Goal: Task Accomplishment & Management: Manage account settings

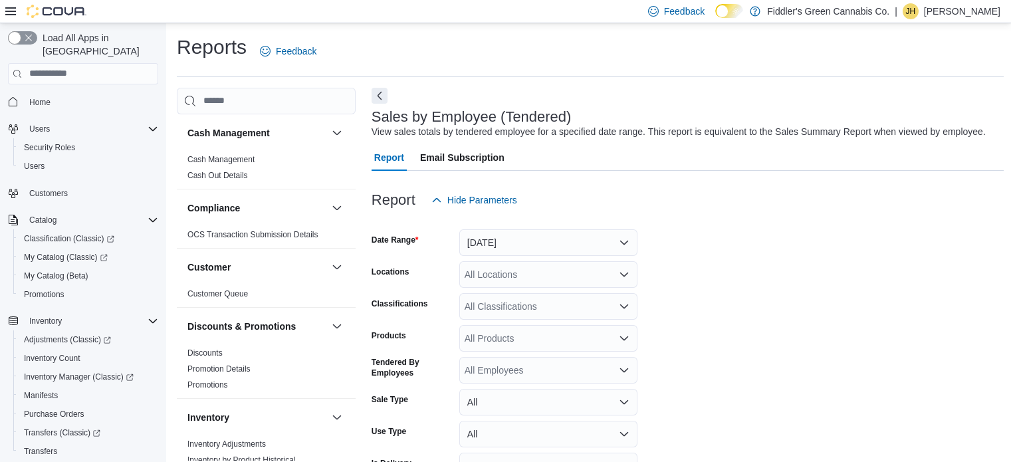
scroll to position [304, 0]
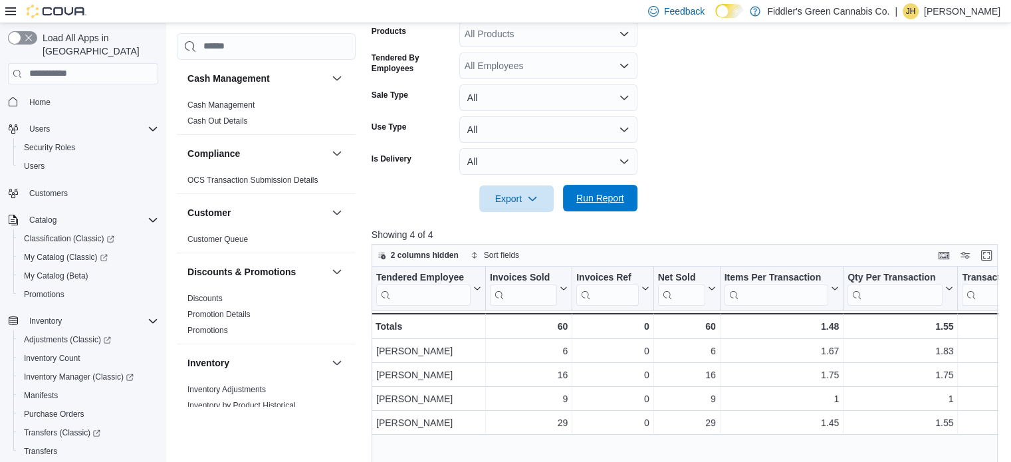
click at [601, 188] on span "Run Report" at bounding box center [600, 198] width 58 height 27
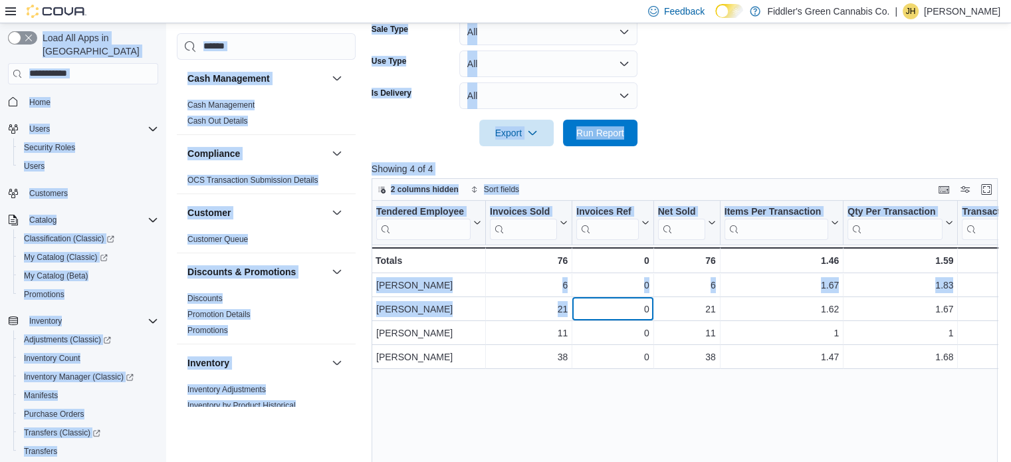
scroll to position [0, 0]
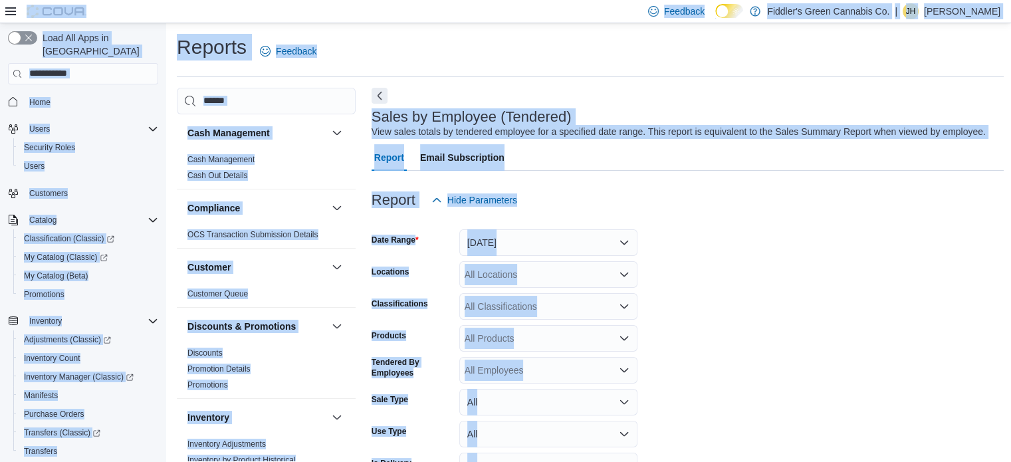
drag, startPoint x: 596, startPoint y: 307, endPoint x: 129, endPoint y: -64, distance: 596.9
click at [129, 0] on html "Feedback Dark Mode Fiddler's Green Cannabis Co. | [PERSON_NAME] Load All Apps i…" at bounding box center [505, 231] width 1011 height 462
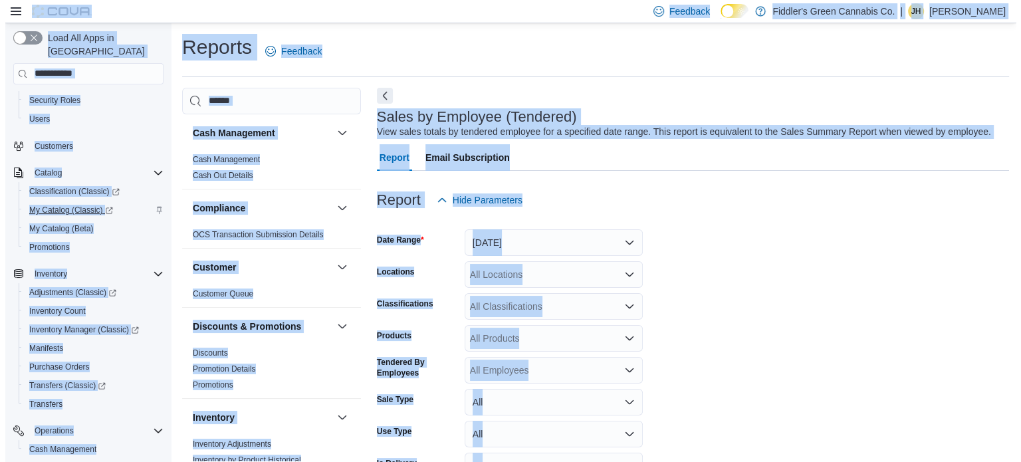
scroll to position [50, 0]
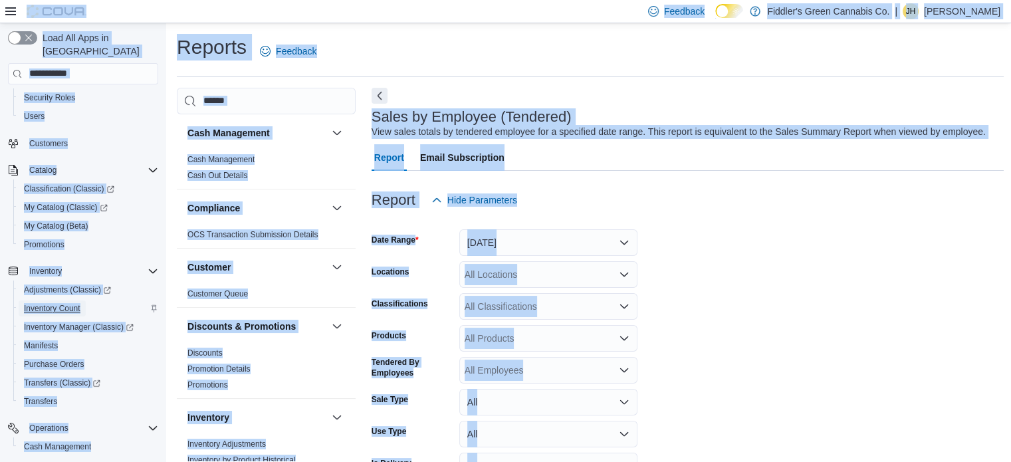
click at [48, 303] on span "Inventory Count" at bounding box center [52, 308] width 56 height 11
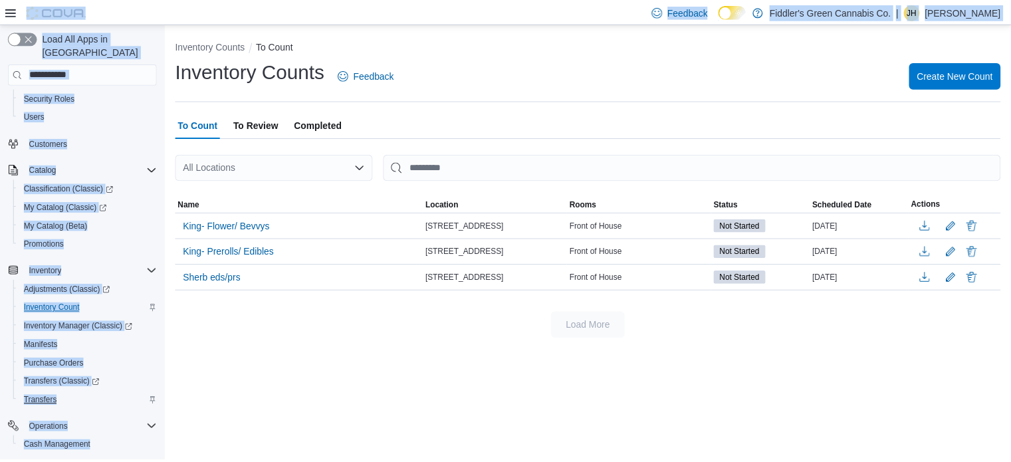
scroll to position [170, 0]
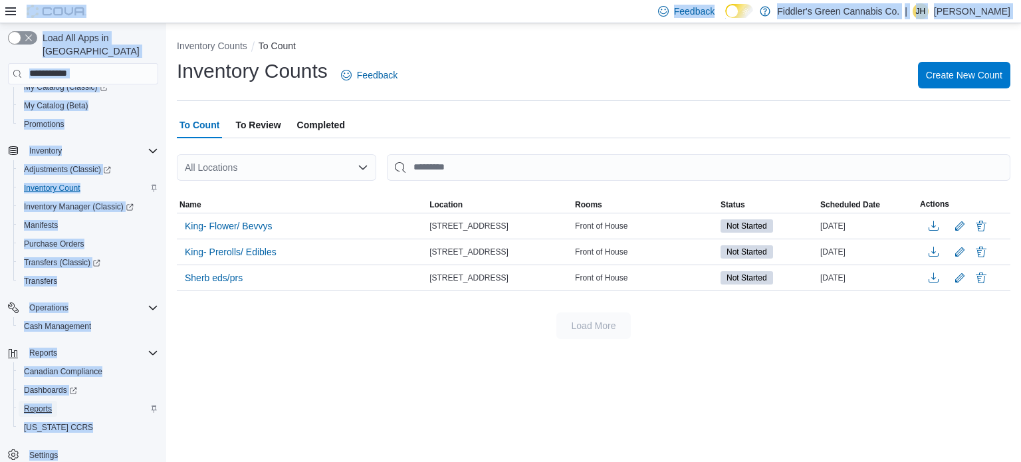
click at [41, 403] on span "Reports" at bounding box center [38, 408] width 28 height 11
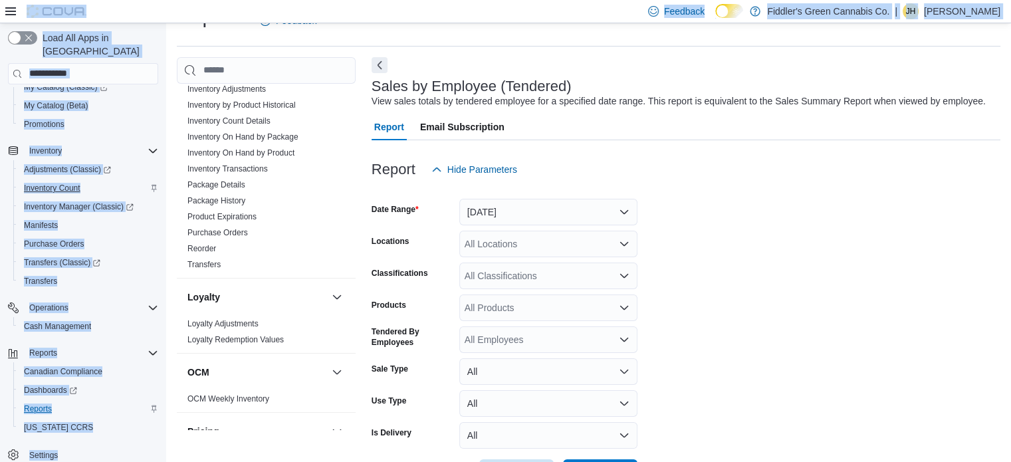
scroll to position [326, 0]
click at [545, 214] on button "[DATE]" at bounding box center [548, 212] width 178 height 27
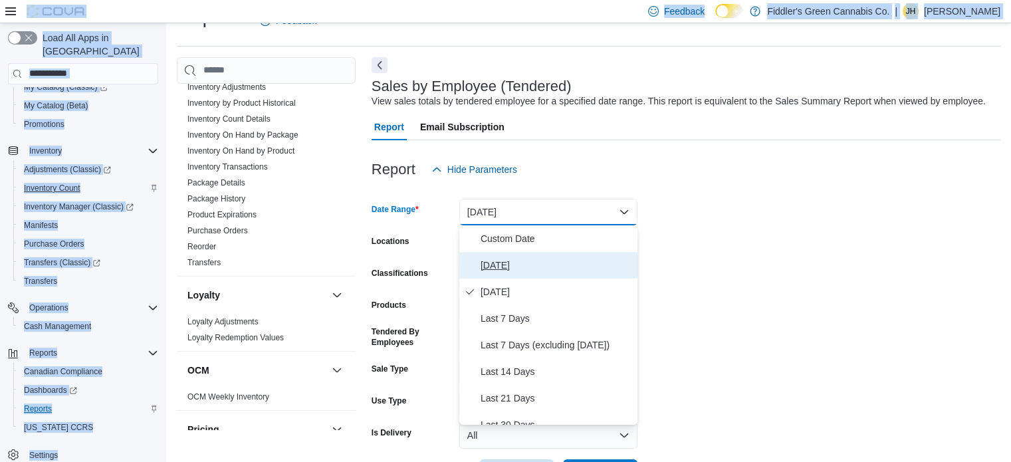
click at [503, 265] on span "[DATE]" at bounding box center [556, 265] width 152 height 16
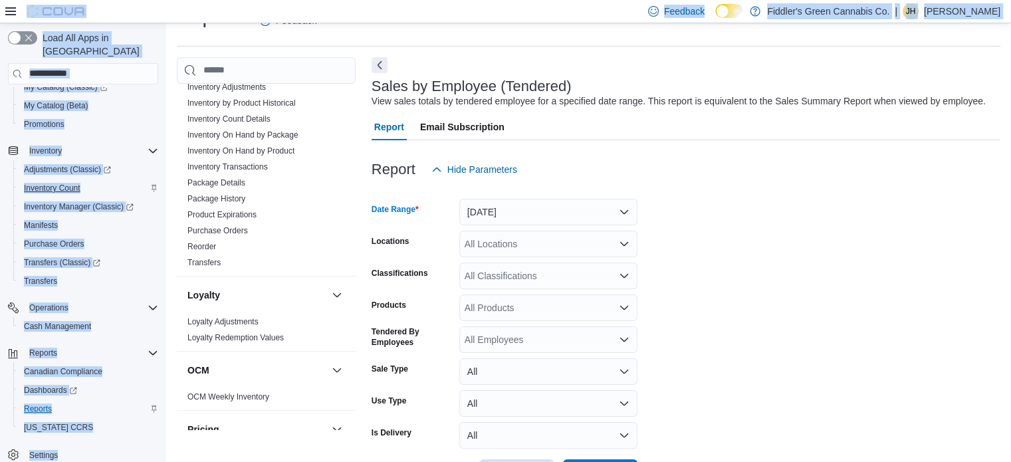
click at [744, 247] on form "Date Range [DATE] Locations All Locations Classifications All Classifications P…" at bounding box center [685, 334] width 629 height 303
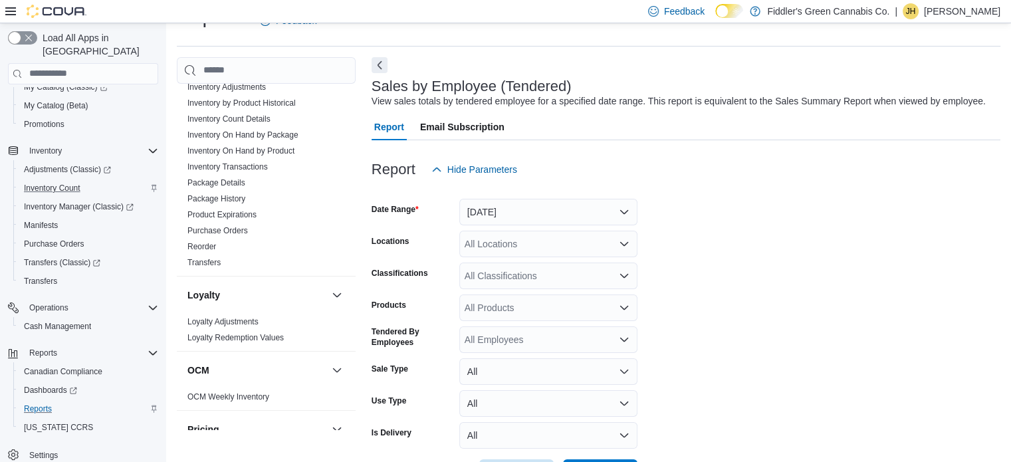
scroll to position [80, 0]
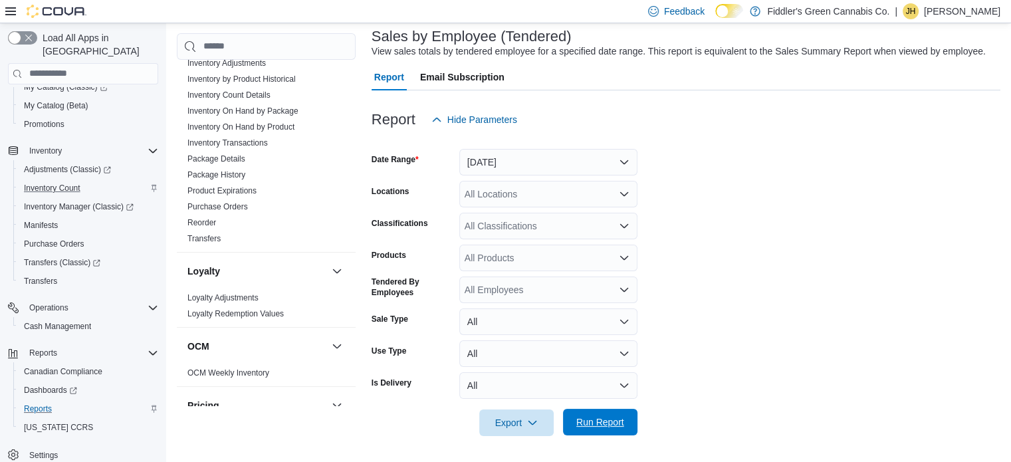
click at [601, 425] on span "Run Report" at bounding box center [600, 421] width 48 height 13
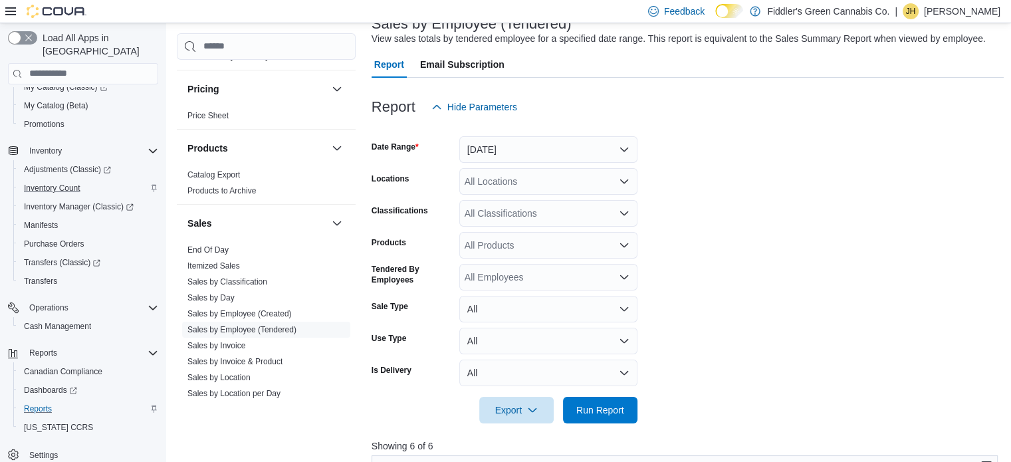
scroll to position [739, 0]
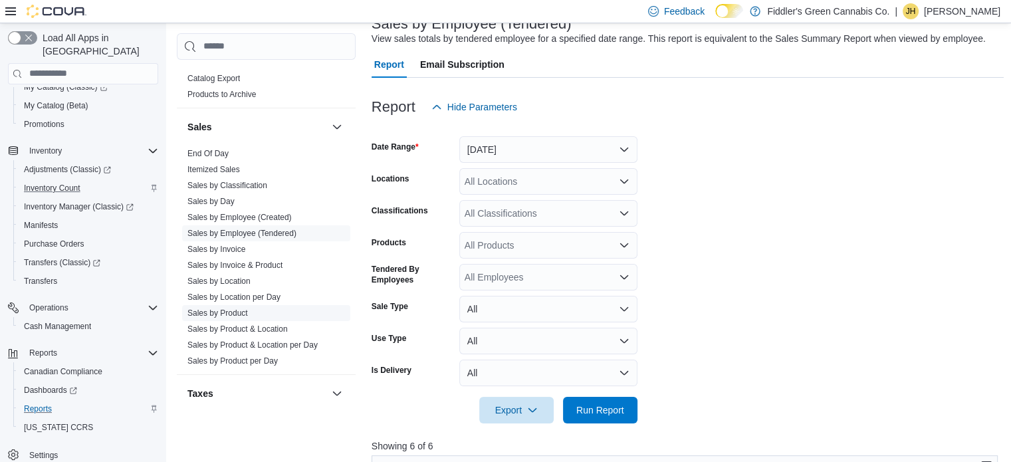
click at [233, 308] on link "Sales by Product" at bounding box center [217, 312] width 60 height 9
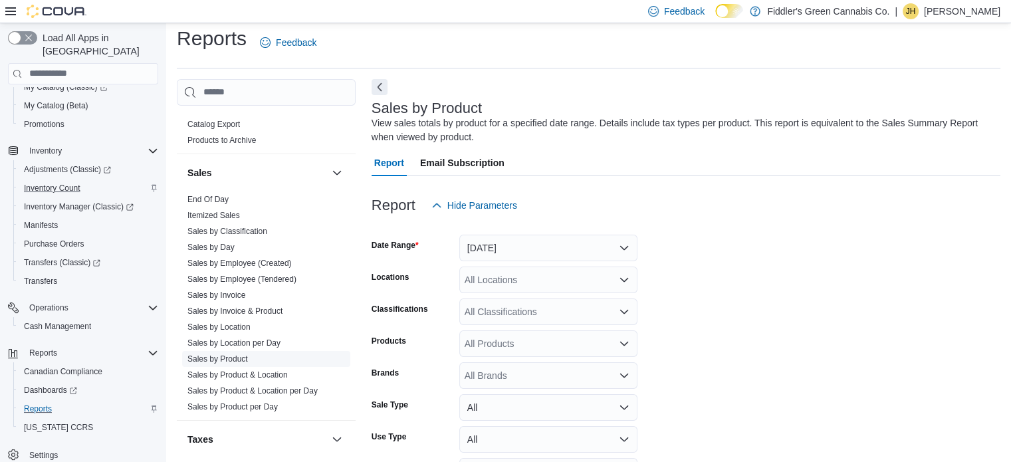
scroll to position [45, 0]
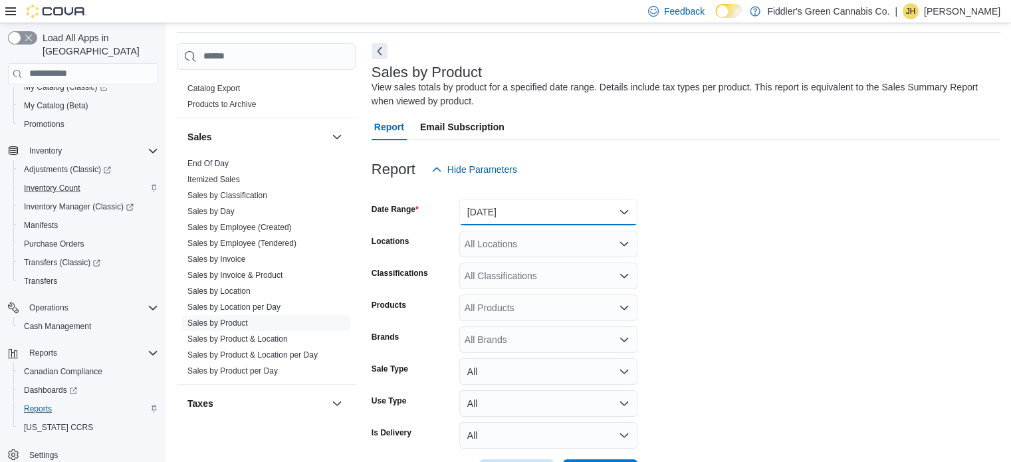
click at [498, 213] on button "[DATE]" at bounding box center [548, 212] width 178 height 27
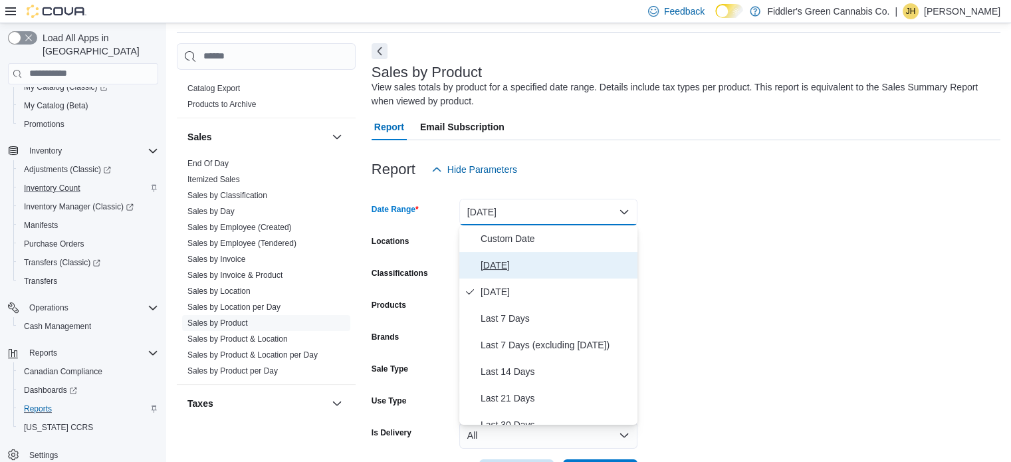
click at [490, 265] on span "[DATE]" at bounding box center [556, 265] width 152 height 16
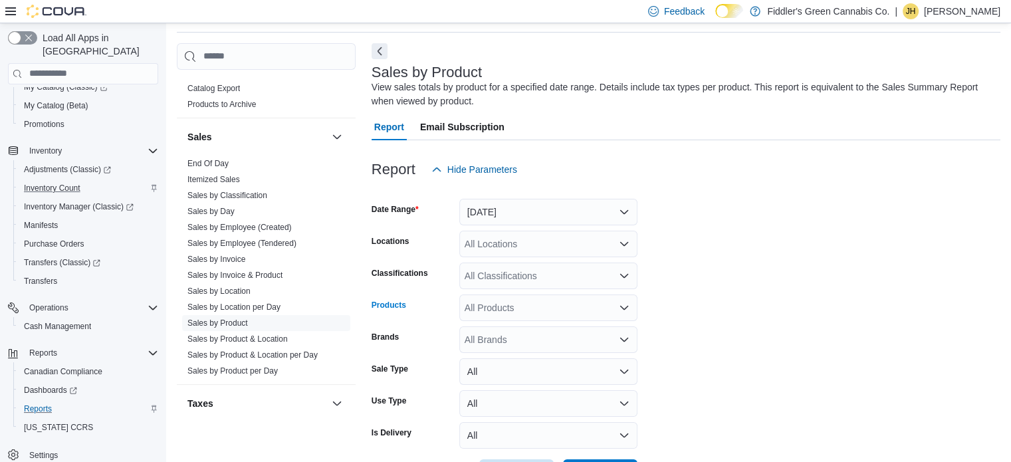
click at [494, 306] on div "All Products" at bounding box center [548, 307] width 178 height 27
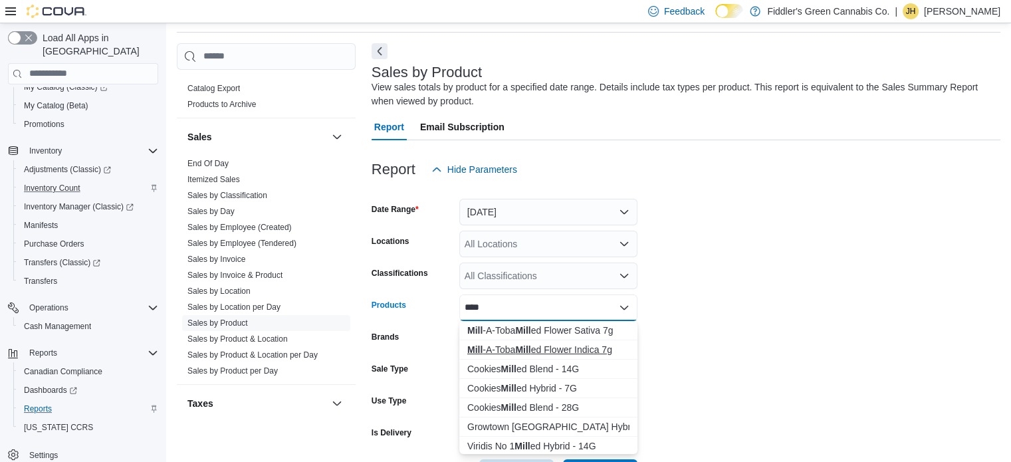
type input "****"
click at [535, 350] on div "Mill -A-Toba Mill ed Flower Indica 7g" at bounding box center [548, 349] width 162 height 13
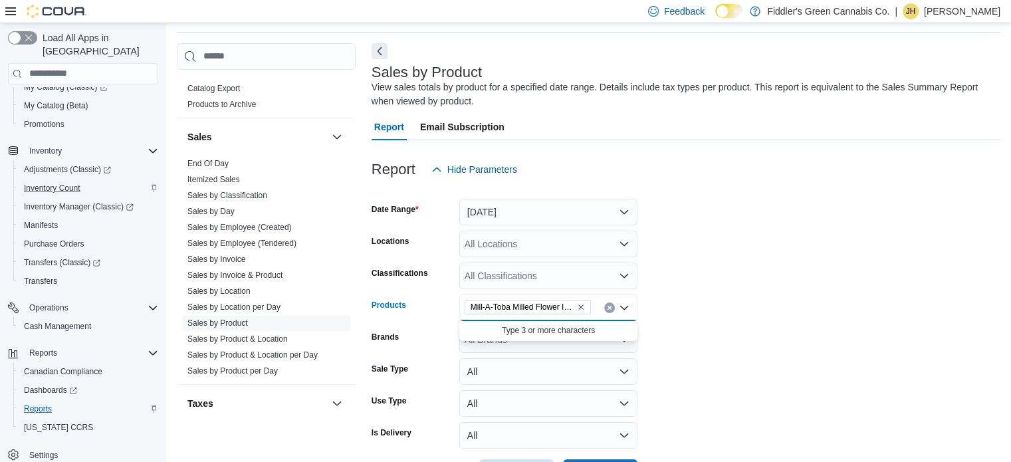
click at [720, 335] on form "Date Range [DATE] Locations All Locations Classifications All Classifications P…" at bounding box center [685, 334] width 629 height 303
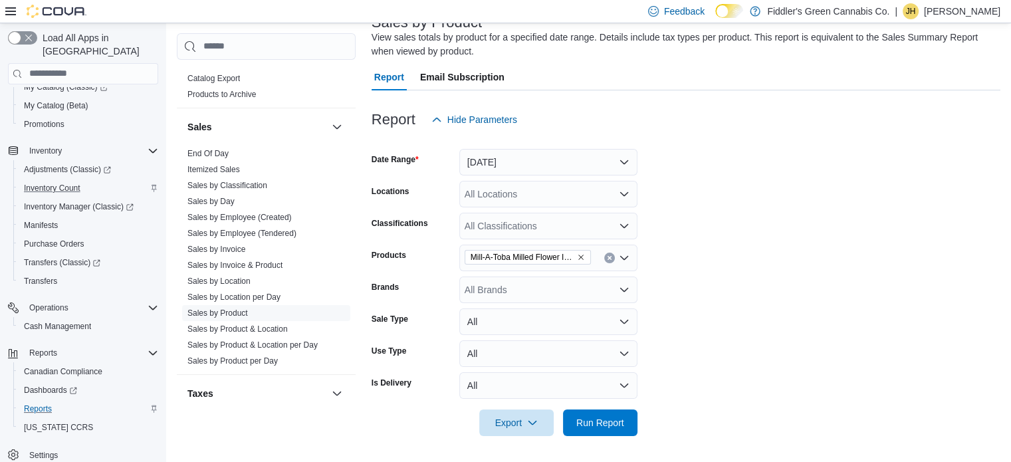
click at [507, 194] on div "All Locations" at bounding box center [548, 194] width 178 height 27
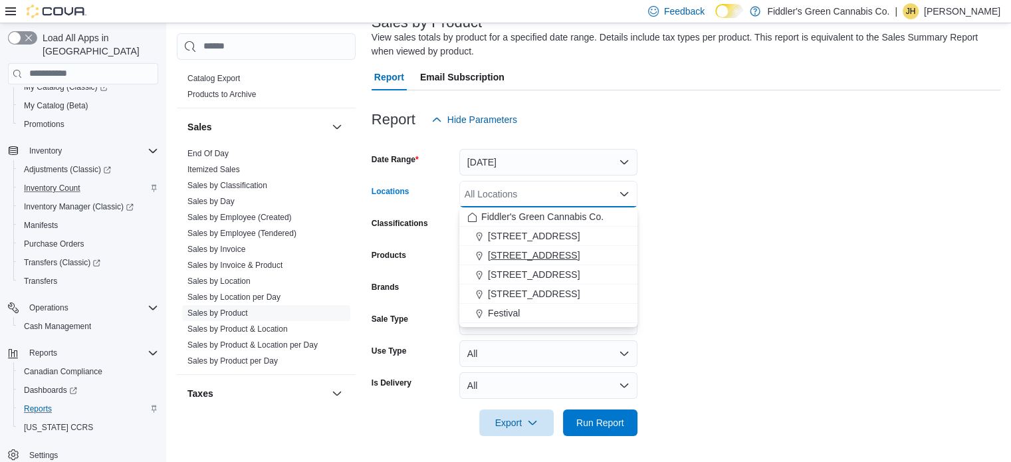
click at [514, 252] on span "[STREET_ADDRESS]" at bounding box center [534, 255] width 92 height 13
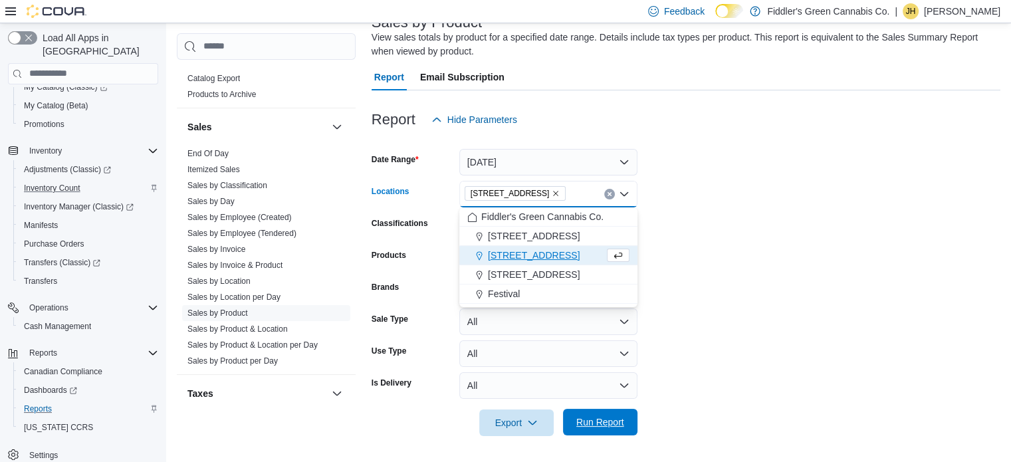
click at [597, 422] on span "Run Report" at bounding box center [600, 421] width 48 height 13
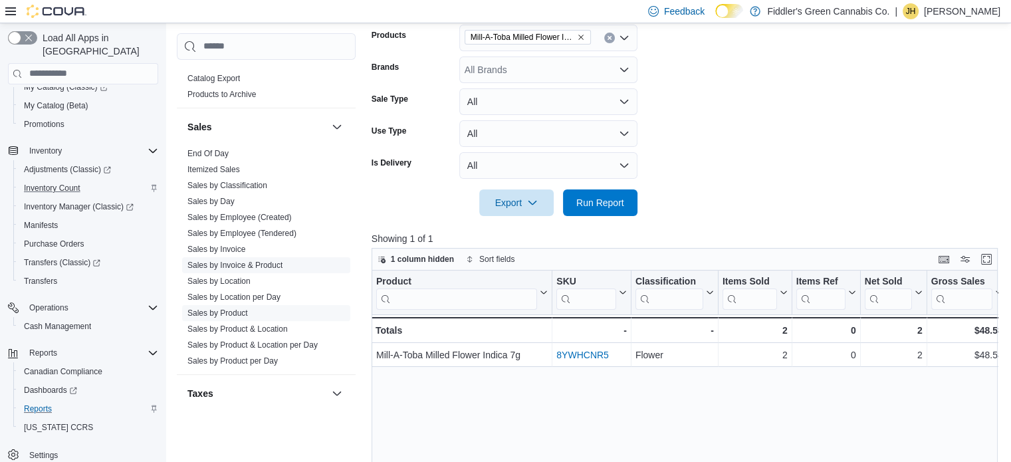
click at [235, 265] on link "Sales by Invoice & Product" at bounding box center [234, 265] width 95 height 9
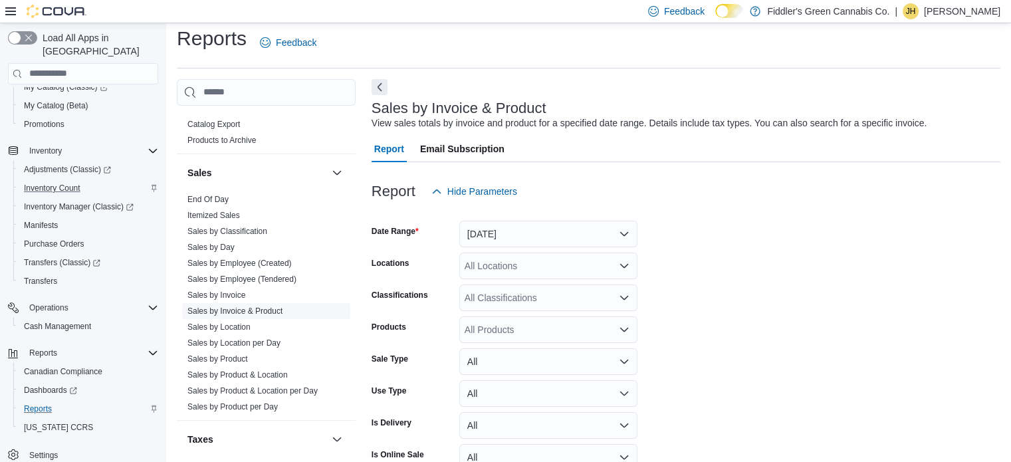
scroll to position [31, 0]
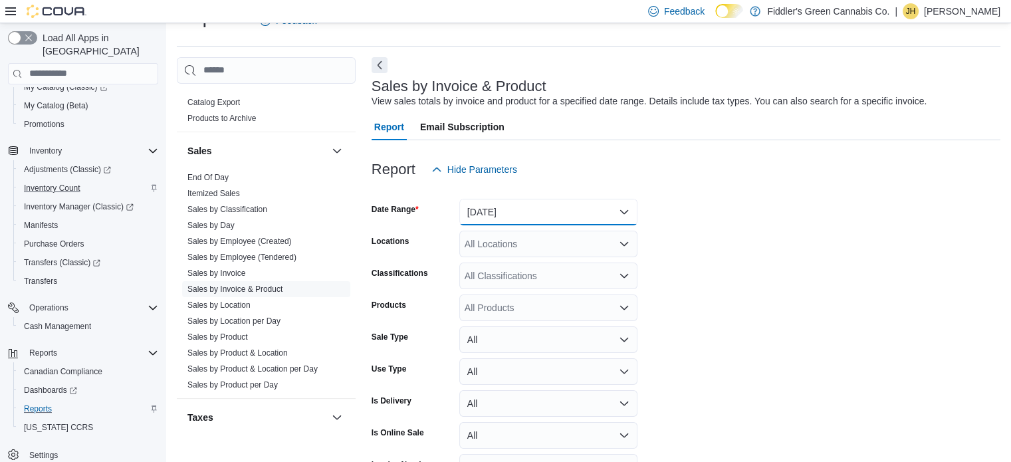
click at [548, 207] on button "[DATE]" at bounding box center [548, 212] width 178 height 27
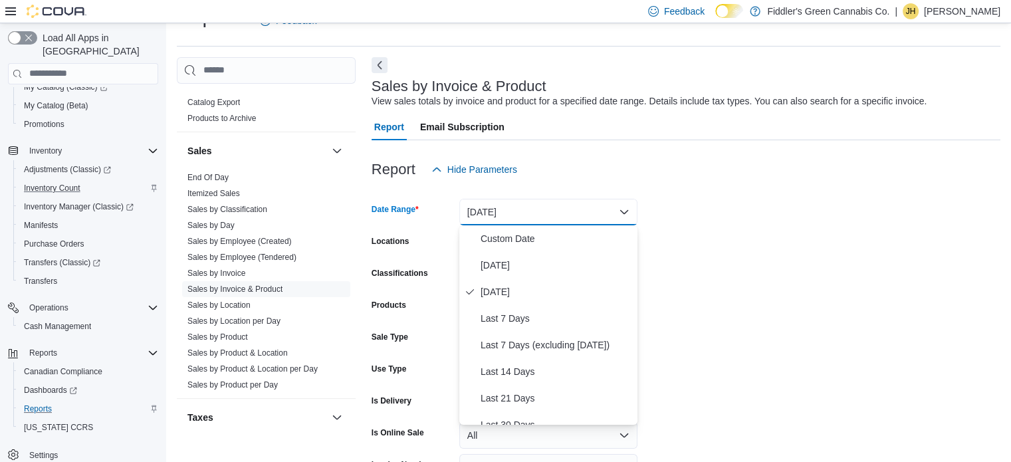
click at [542, 210] on button "[DATE]" at bounding box center [548, 212] width 178 height 27
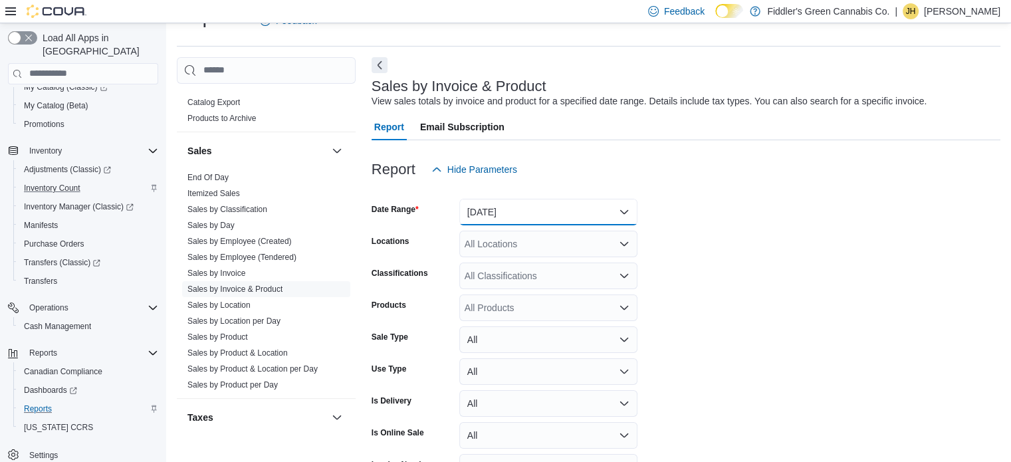
click at [542, 210] on button "[DATE]" at bounding box center [548, 212] width 178 height 27
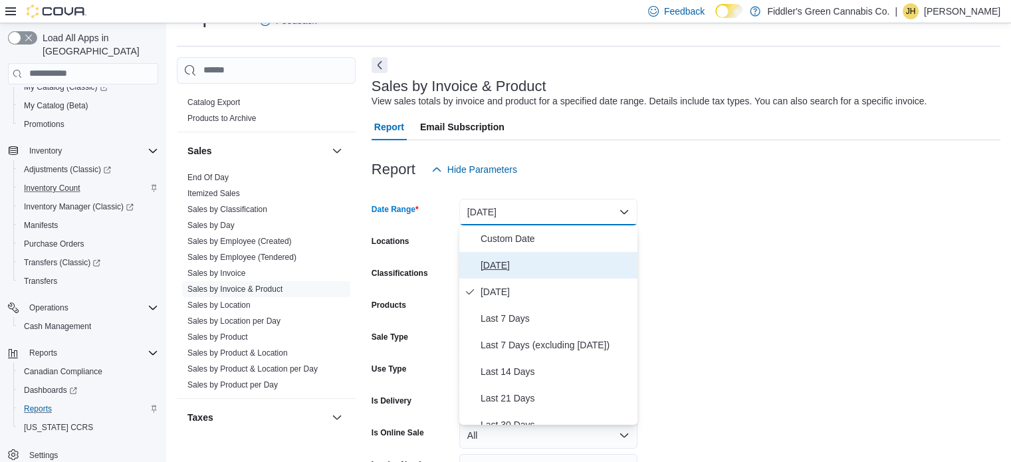
click at [489, 265] on span "[DATE]" at bounding box center [556, 265] width 152 height 16
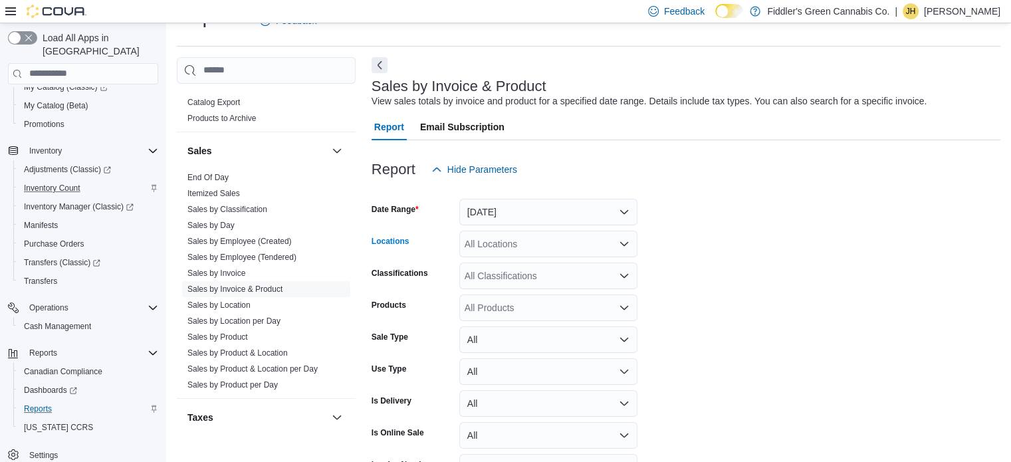
click at [542, 234] on div "All Locations" at bounding box center [548, 244] width 178 height 27
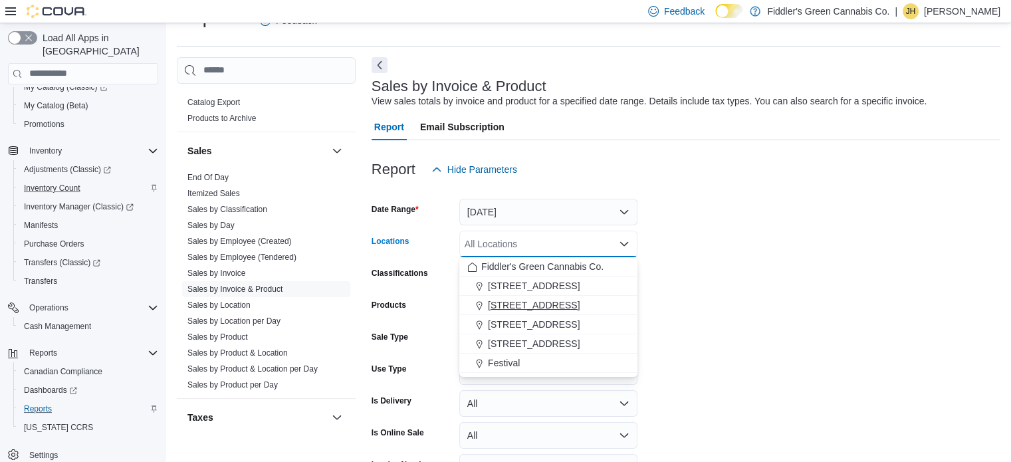
click at [528, 305] on span "[STREET_ADDRESS]" at bounding box center [534, 304] width 92 height 13
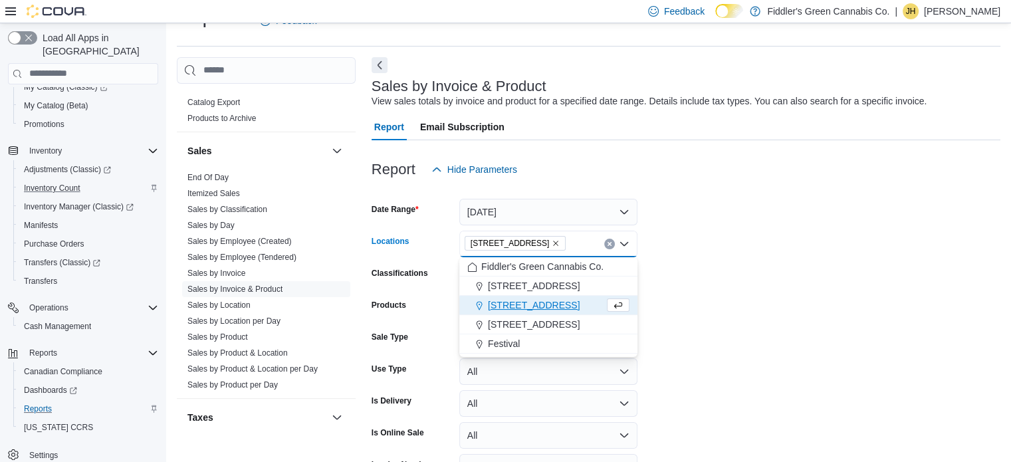
click at [710, 265] on form "Date Range [DATE] Locations [STREET_ADDRESS] Selected. [STREET_ADDRESS] Press B…" at bounding box center [685, 350] width 629 height 335
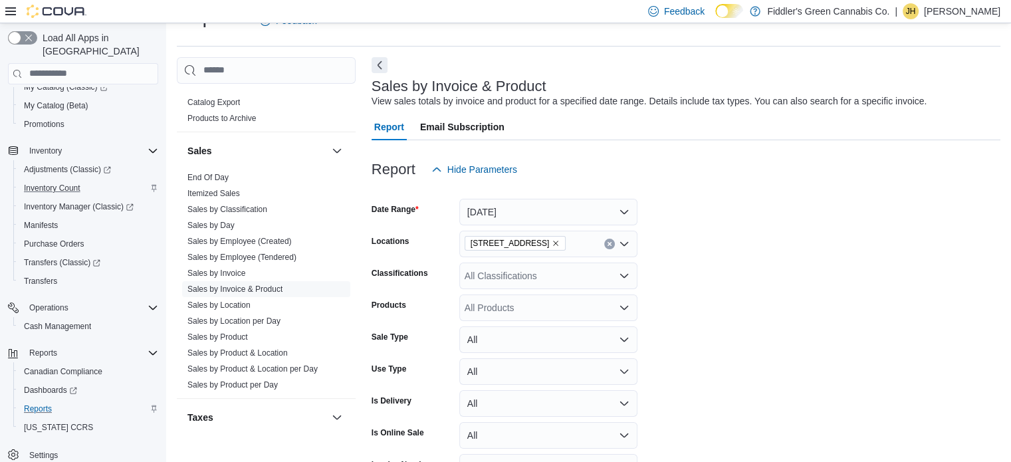
click at [473, 308] on div "All Products" at bounding box center [548, 307] width 178 height 27
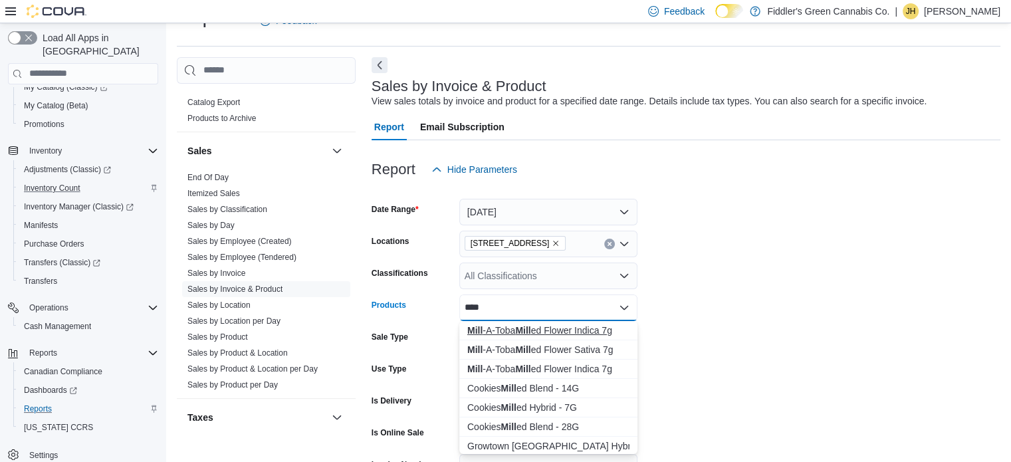
type input "****"
click at [509, 327] on div "Mill -A-Toba Mill ed Flower Indica 7g" at bounding box center [548, 330] width 162 height 13
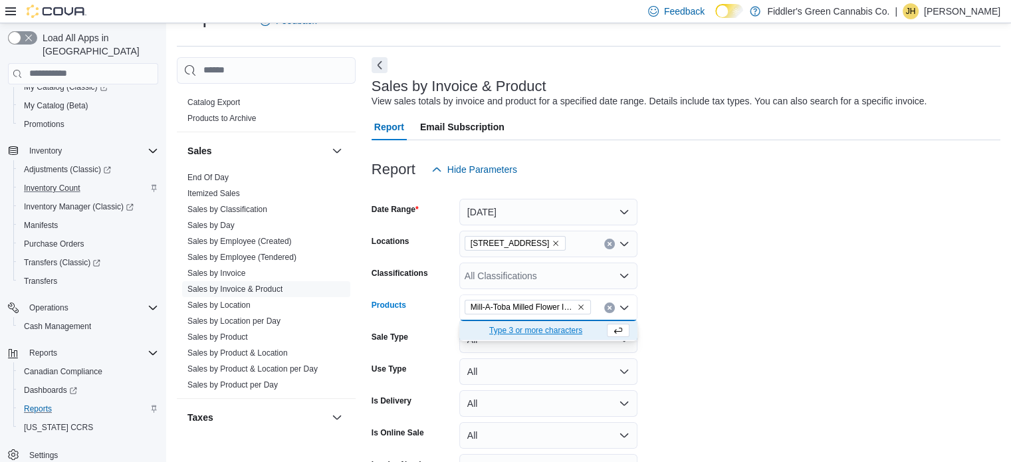
click at [685, 291] on form "Date Range [DATE] Locations [STREET_ADDRESS] Classifications All Classification…" at bounding box center [685, 350] width 629 height 335
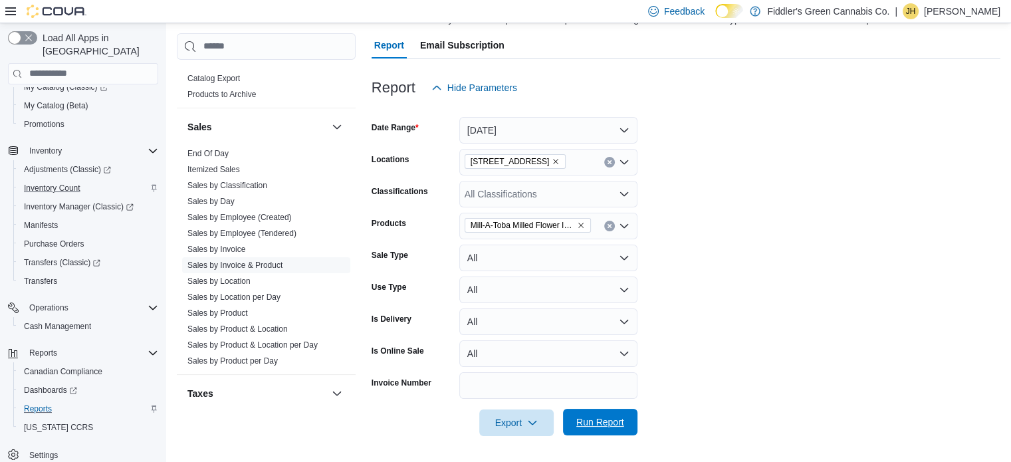
click at [601, 422] on span "Run Report" at bounding box center [600, 421] width 48 height 13
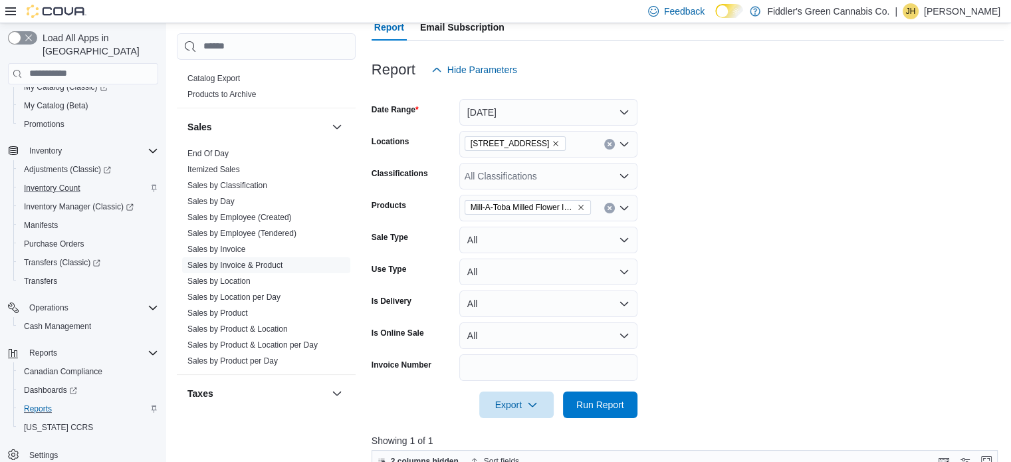
scroll to position [129, 0]
click at [599, 209] on div "Mill-A-Toba Milled Flower Indica 7g" at bounding box center [548, 209] width 178 height 27
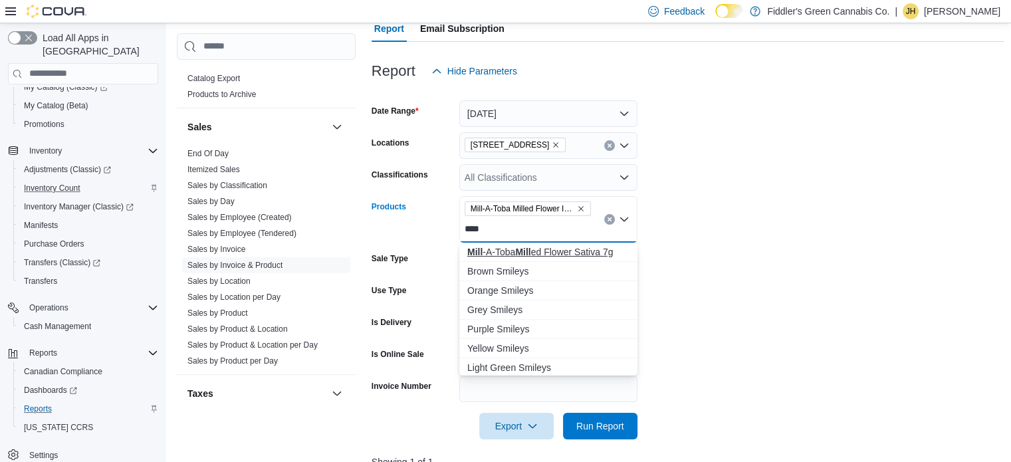
type input "****"
click at [564, 252] on div "Mill -A-Toba Mill ed Flower Sativa 7g" at bounding box center [548, 251] width 162 height 13
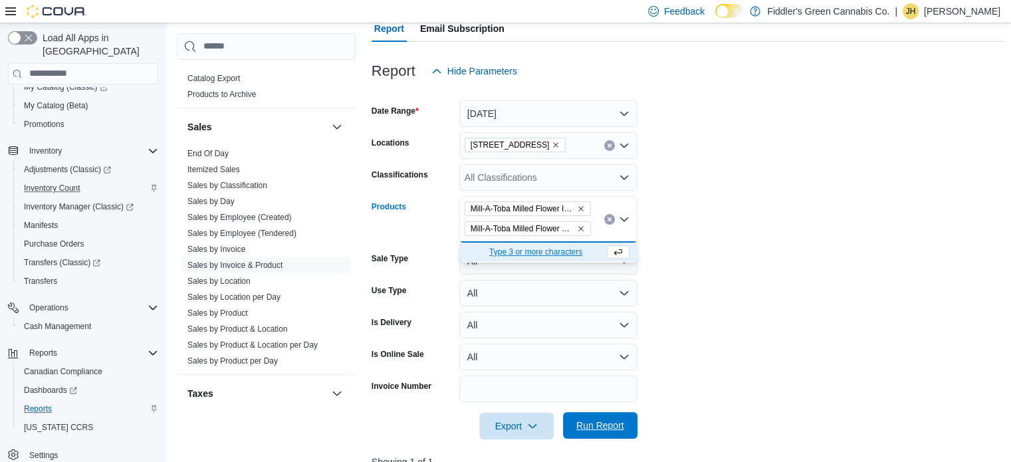
click at [590, 422] on span "Run Report" at bounding box center [600, 425] width 48 height 13
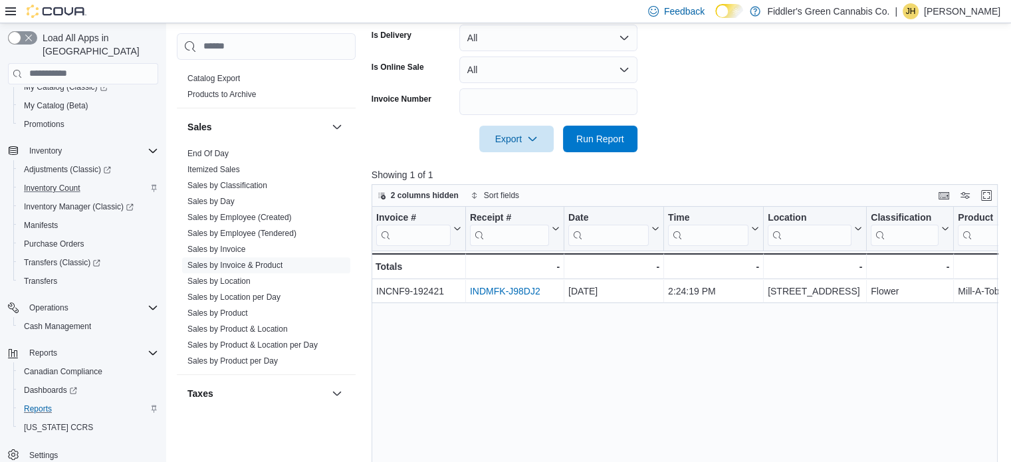
scroll to position [432, 0]
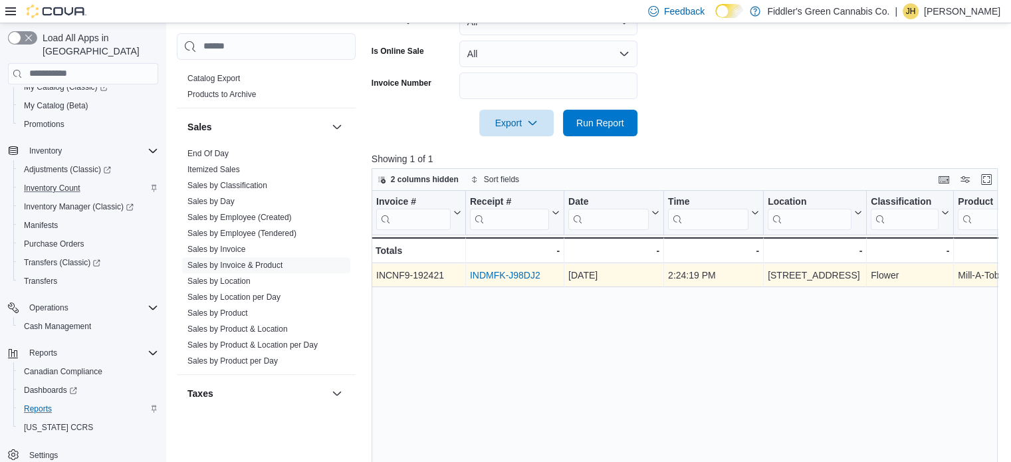
click at [511, 271] on link "INDMFK-J98DJ2" at bounding box center [505, 275] width 70 height 11
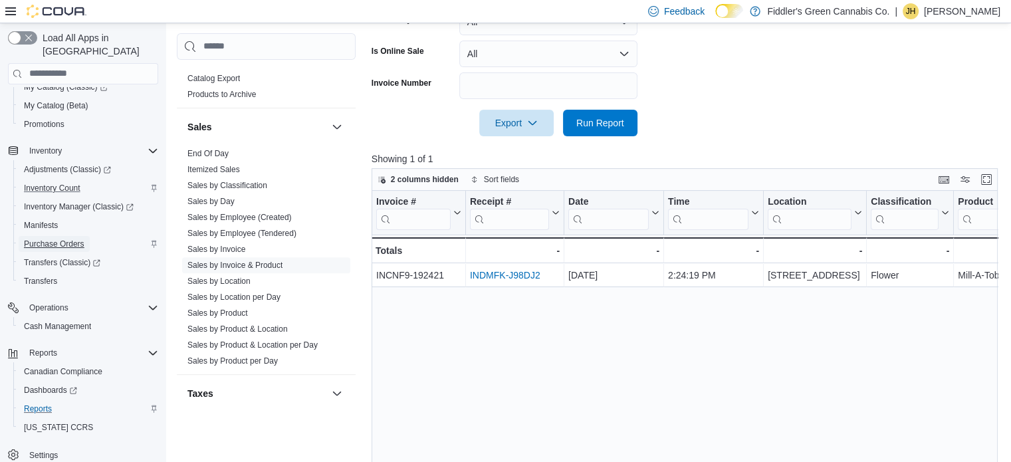
click at [68, 239] on span "Purchase Orders" at bounding box center [54, 244] width 60 height 11
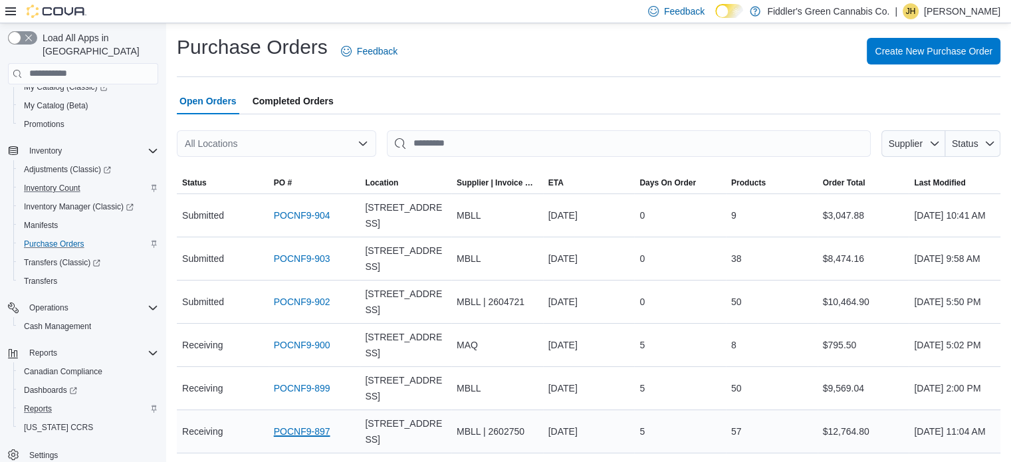
click at [290, 432] on link "POCNF9-897" at bounding box center [302, 431] width 56 height 16
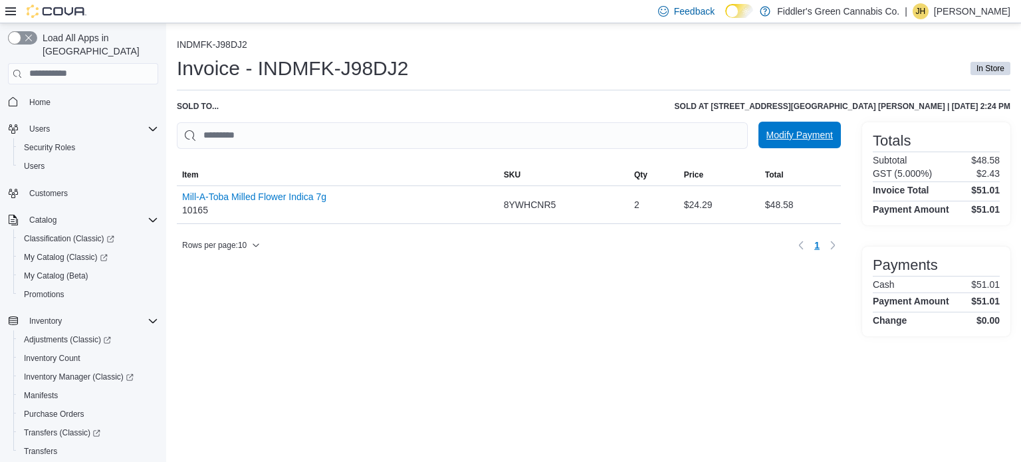
click at [784, 128] on span "Modify Payment" at bounding box center [799, 135] width 66 height 27
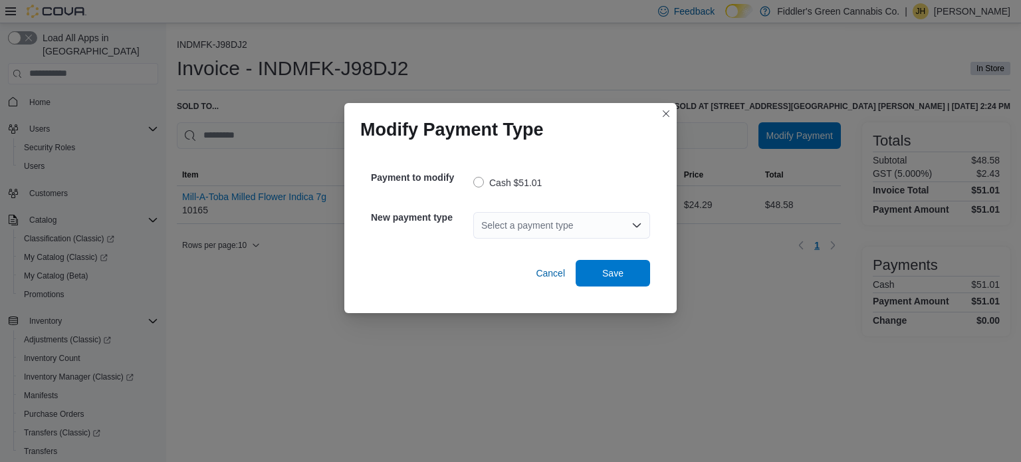
click at [585, 228] on div "Select a payment type" at bounding box center [561, 225] width 177 height 27
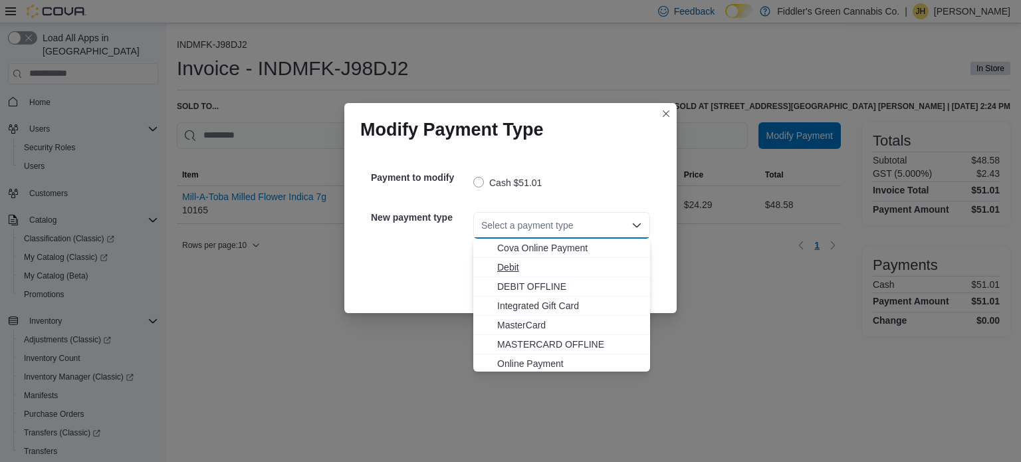
click at [516, 265] on span "Debit" at bounding box center [569, 267] width 145 height 13
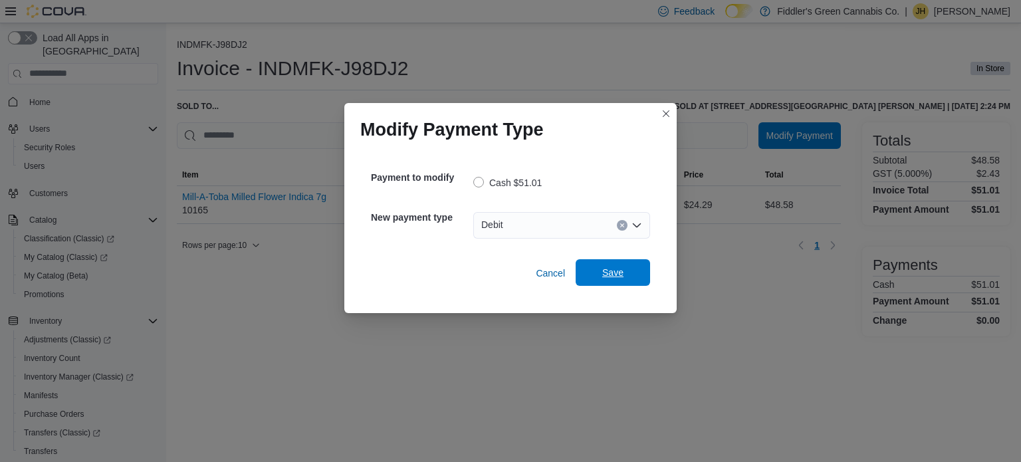
click at [605, 270] on span "Save" at bounding box center [612, 272] width 21 height 13
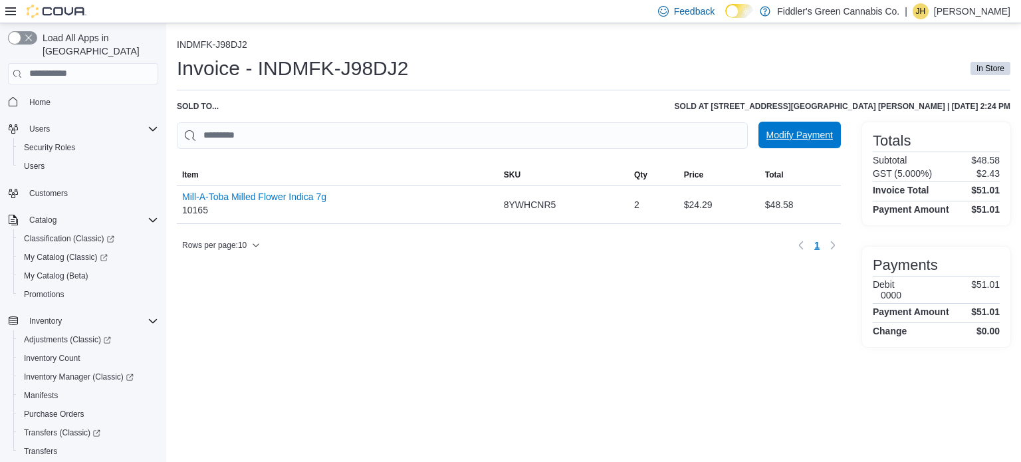
click at [779, 128] on span "Modify Payment" at bounding box center [799, 135] width 66 height 27
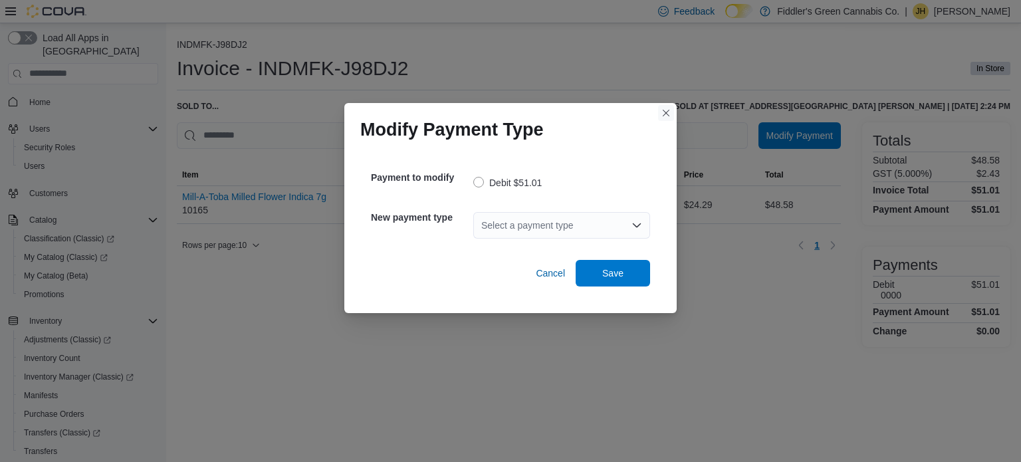
click at [666, 112] on button "Closes this modal window" at bounding box center [666, 113] width 16 height 16
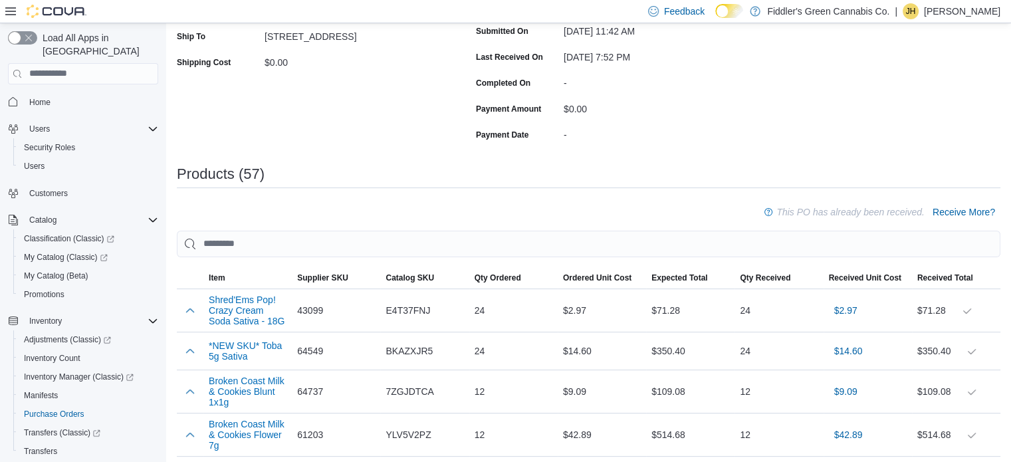
scroll to position [294, 0]
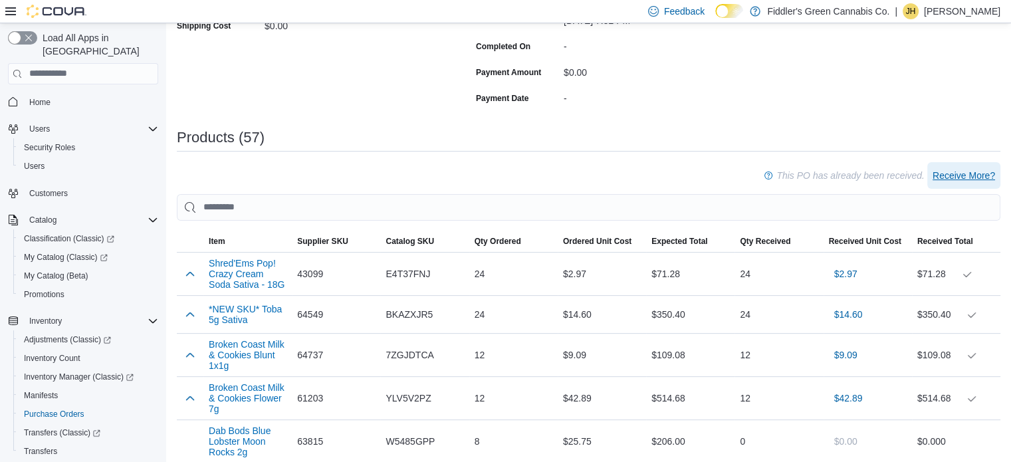
click at [976, 170] on span "Receive More?" at bounding box center [963, 175] width 62 height 13
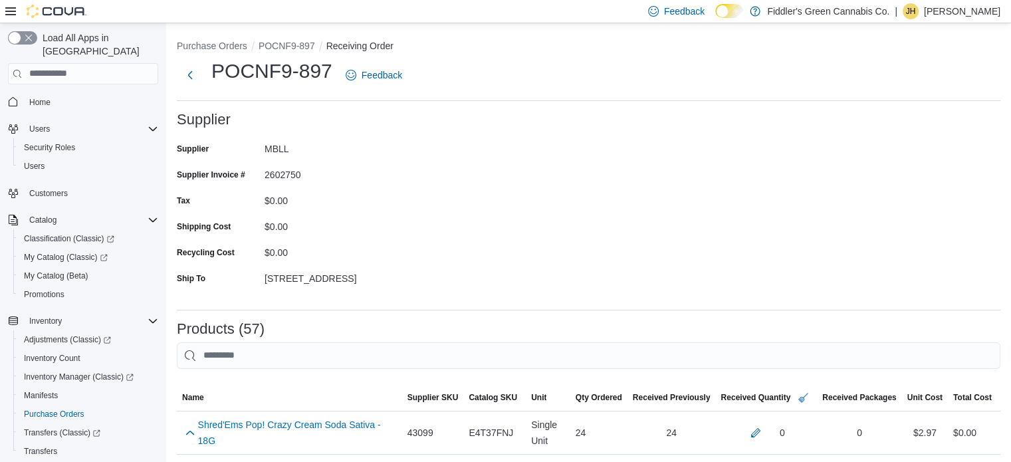
scroll to position [546, 0]
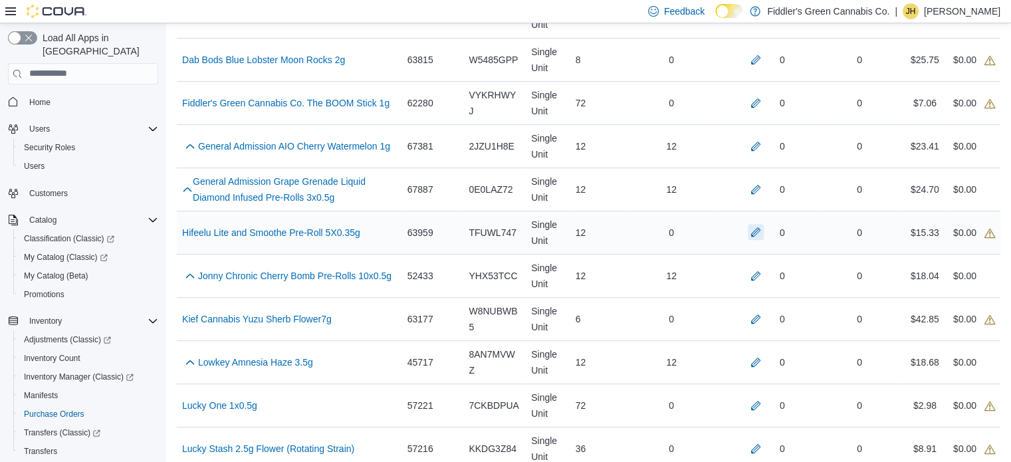
click at [762, 227] on button "button" at bounding box center [756, 232] width 16 height 16
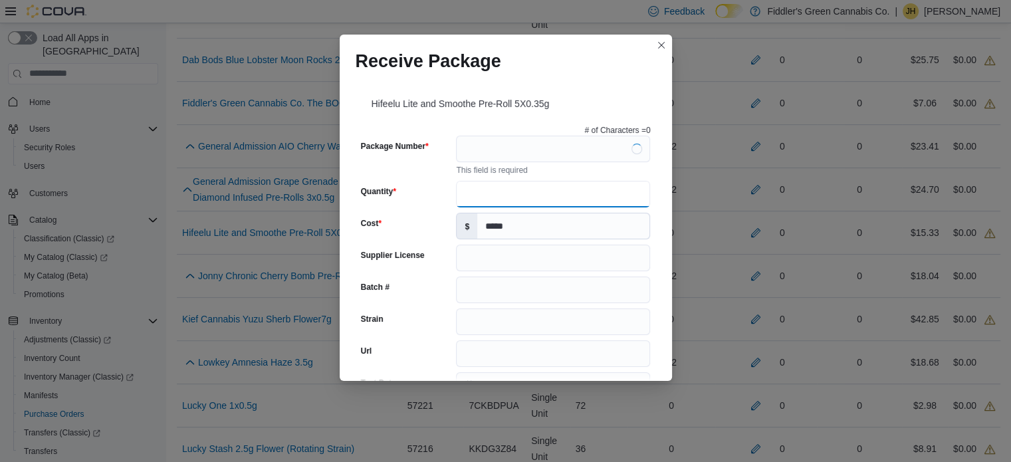
click at [475, 191] on input "Quantity" at bounding box center [553, 194] width 194 height 27
type input "**"
click at [493, 148] on input "Package Number" at bounding box center [553, 149] width 194 height 27
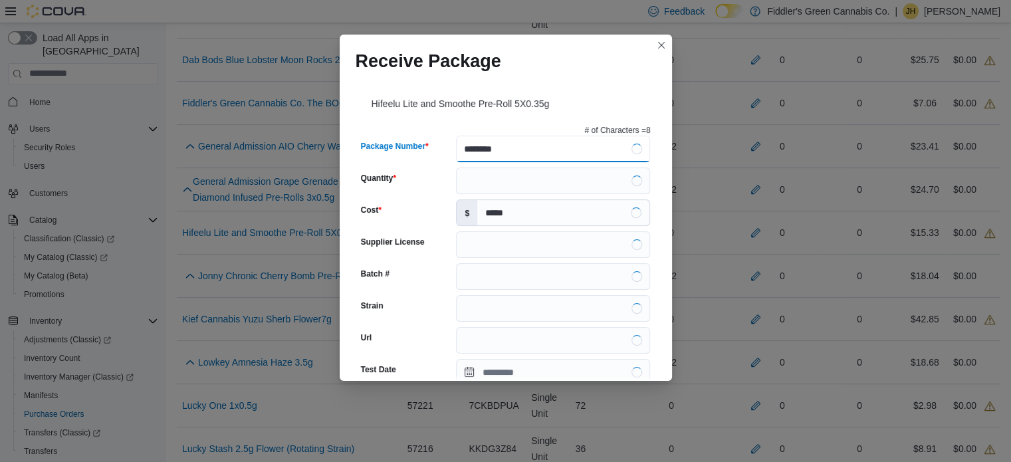
type input "*********"
type input "**********"
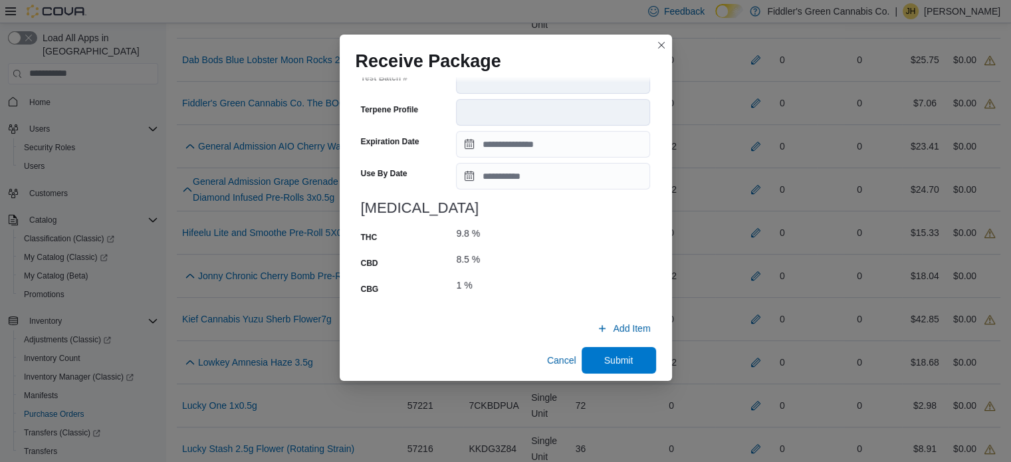
scroll to position [550, 0]
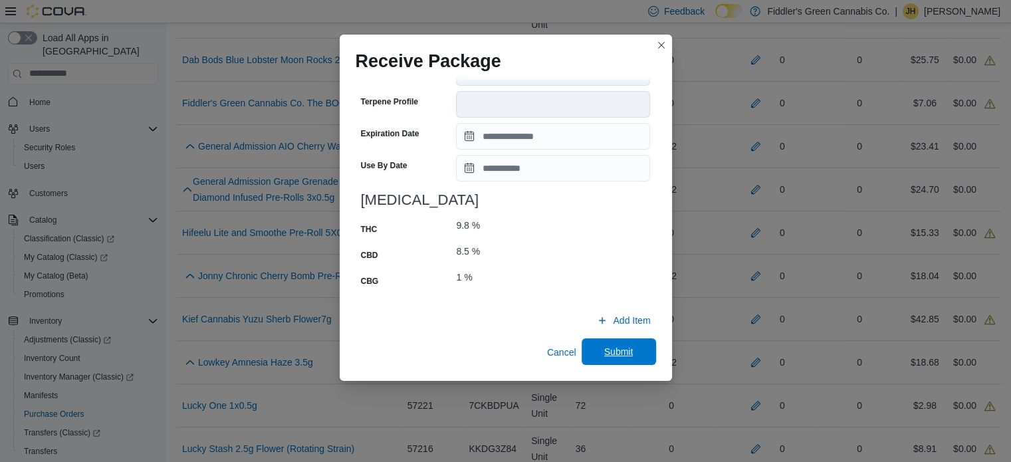
click at [607, 356] on span "Submit" at bounding box center [618, 351] width 29 height 13
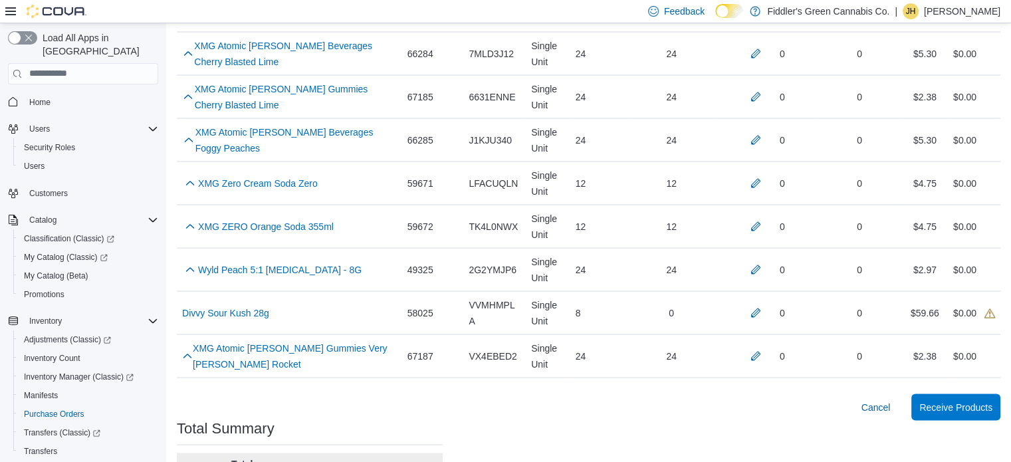
scroll to position [2615, 0]
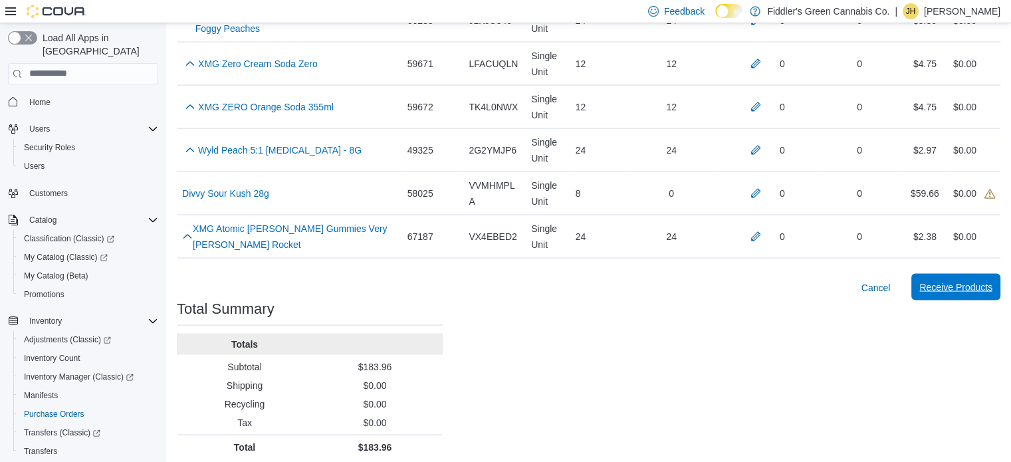
click at [946, 280] on span "Receive Products" at bounding box center [955, 286] width 73 height 13
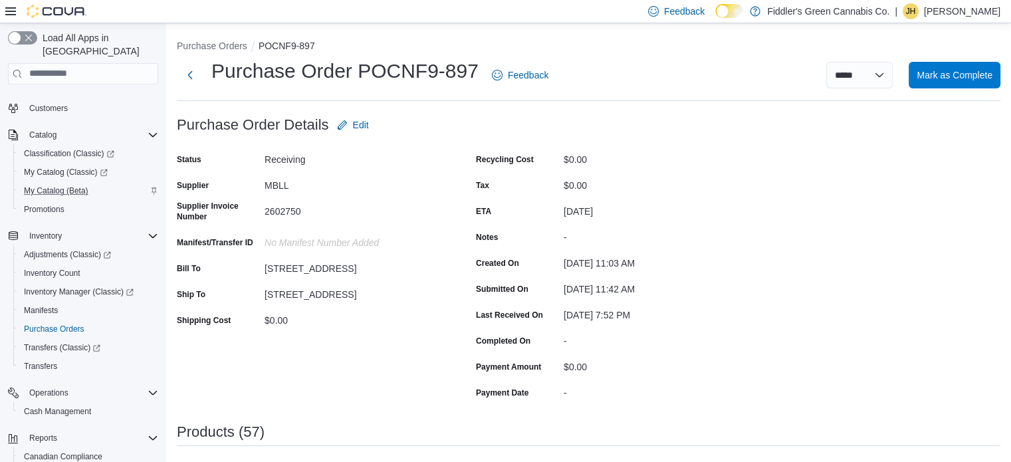
scroll to position [88, 0]
click at [73, 265] on span "Inventory Count" at bounding box center [52, 270] width 56 height 11
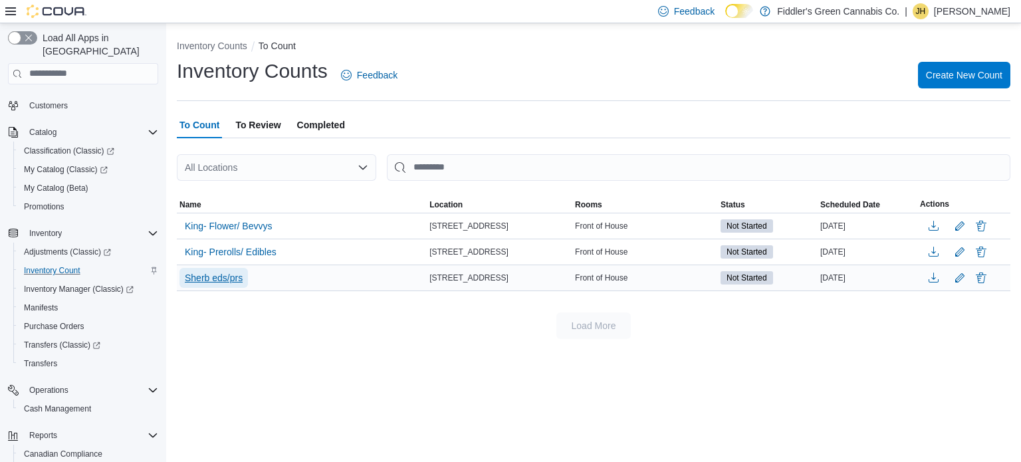
click at [218, 274] on span "Sherb eds/prs" at bounding box center [214, 277] width 58 height 13
